Goal: Task Accomplishment & Management: Use online tool/utility

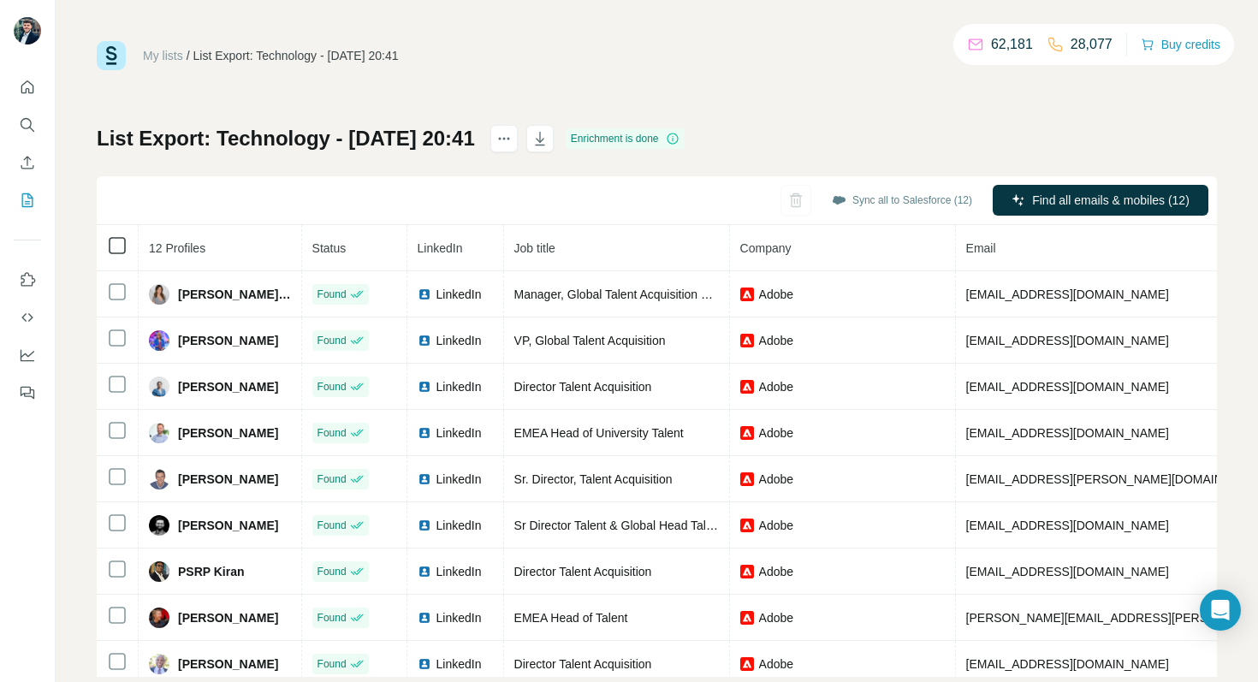
click at [126, 244] on icon at bounding box center [117, 245] width 21 height 21
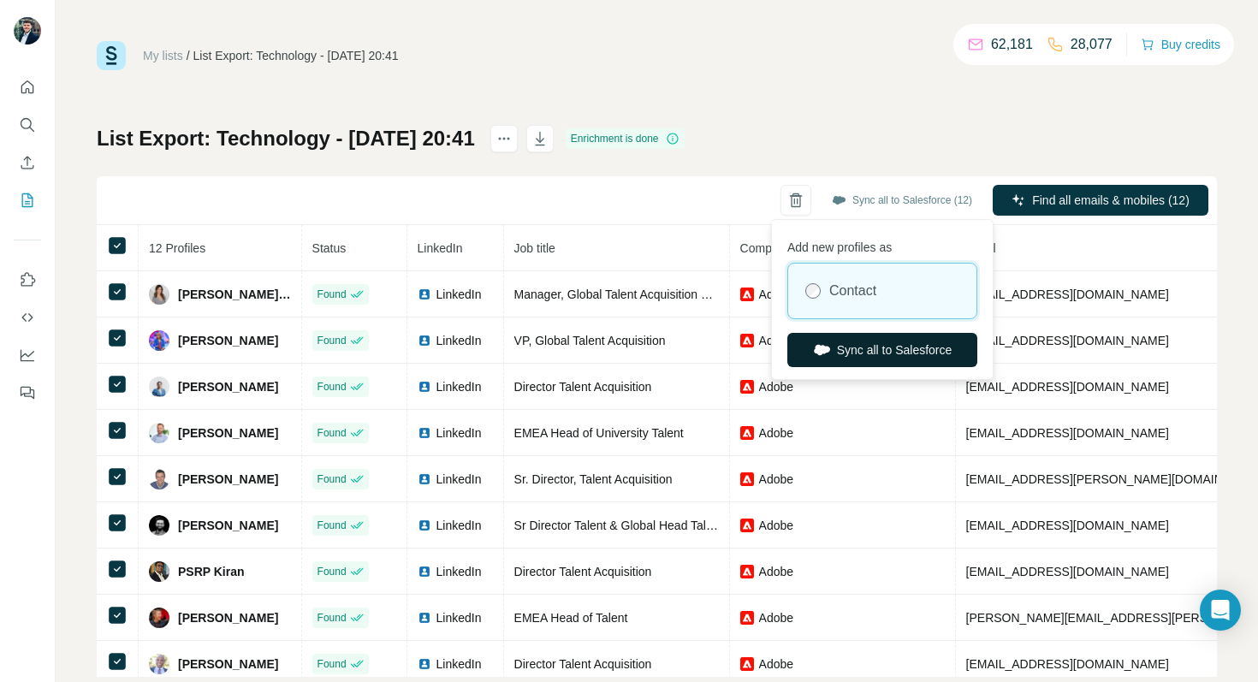
click at [886, 349] on button "Sync all to Salesforce" at bounding box center [882, 350] width 190 height 34
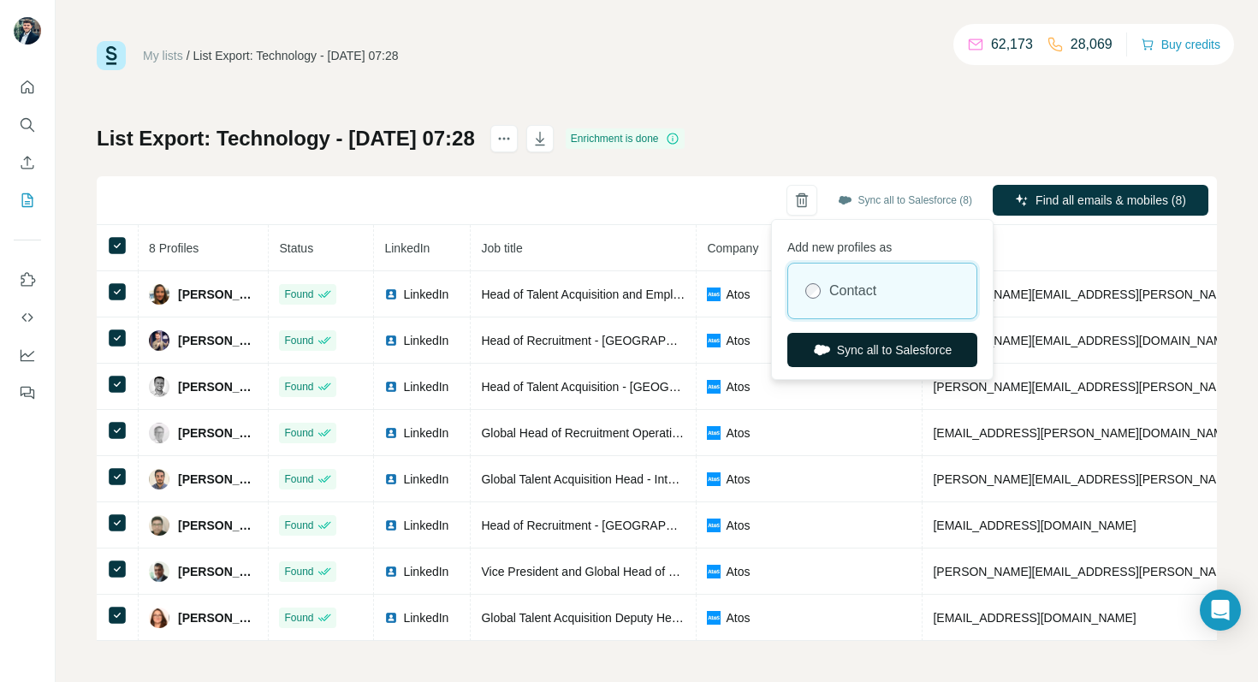
click at [863, 354] on button "Sync all to Salesforce" at bounding box center [882, 350] width 190 height 34
